Goal: Task Accomplishment & Management: Use online tool/utility

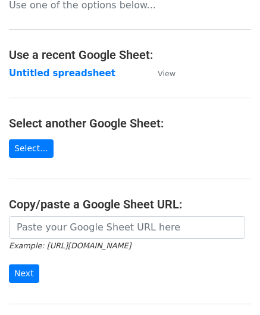
scroll to position [119, 0]
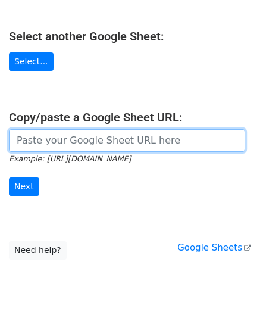
click at [46, 136] on input "url" at bounding box center [127, 140] width 236 height 23
paste input "[URL][DOMAIN_NAME]"
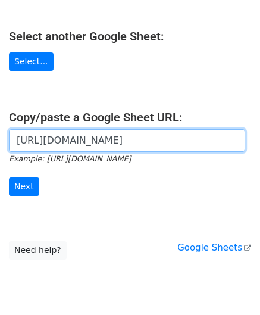
scroll to position [0, 256]
type input "[URL][DOMAIN_NAME]"
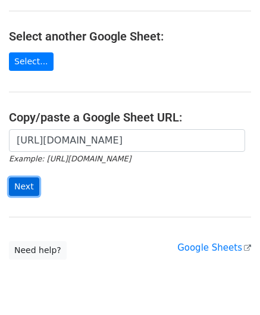
click at [25, 187] on input "Next" at bounding box center [24, 186] width 30 height 18
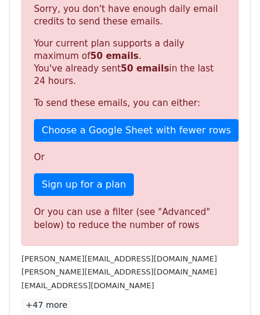
scroll to position [402, 0]
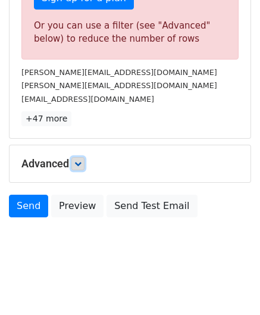
click at [78, 160] on icon at bounding box center [77, 163] width 7 height 7
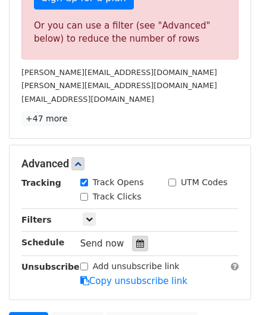
click at [136, 240] on icon at bounding box center [140, 243] width 8 height 8
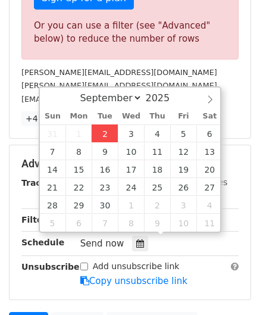
type input "2025-09-02 12:00"
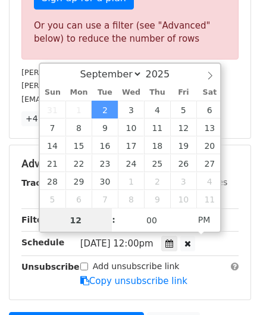
paste input "4"
type input "4"
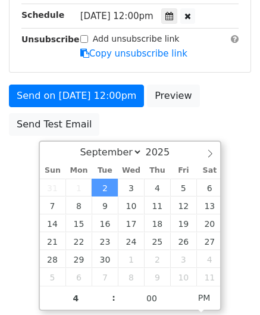
type input "2025-09-02 16:00"
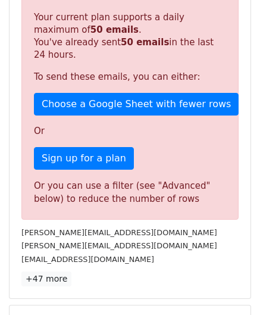
scroll to position [546, 0]
